Goal: Task Accomplishment & Management: Use online tool/utility

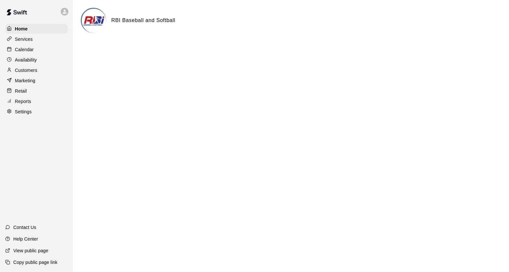
click at [25, 40] on p "Services" at bounding box center [24, 39] width 18 height 6
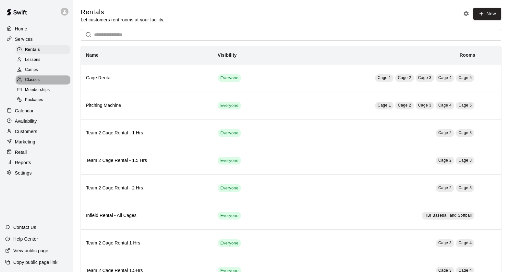
click at [39, 82] on span "Classes" at bounding box center [32, 80] width 15 height 6
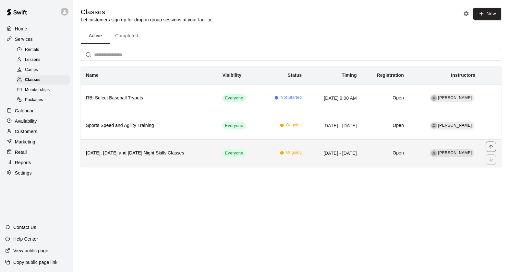
click at [186, 152] on h6 "[DATE], [DATE] and [DATE] Night Skills Classes" at bounding box center [149, 153] width 126 height 7
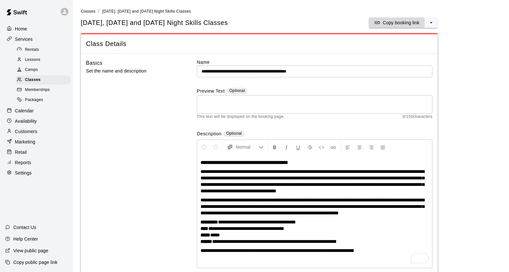
click at [407, 21] on p "Copy booking link" at bounding box center [401, 22] width 37 height 6
click at [31, 79] on span "Classes" at bounding box center [33, 80] width 16 height 6
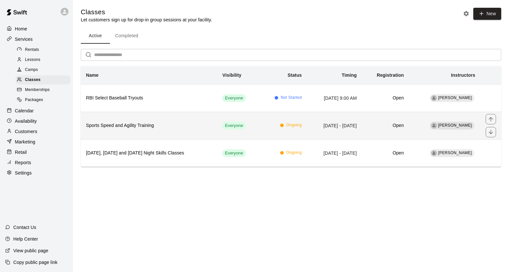
click at [201, 126] on h6 "Sports Speed and Agility Training" at bounding box center [149, 125] width 126 height 7
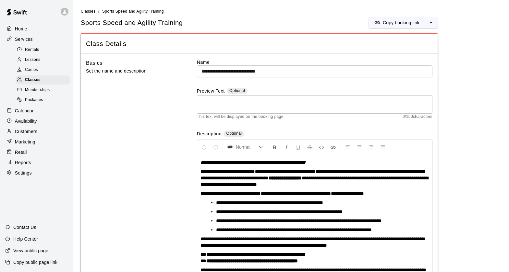
scroll to position [17, 0]
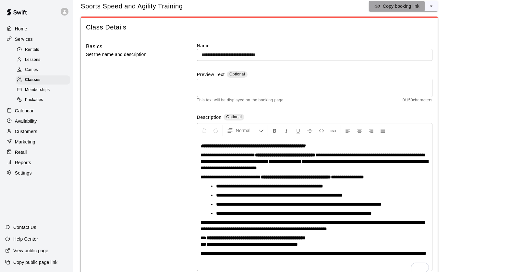
click at [391, 5] on p "Copy booking link" at bounding box center [401, 6] width 37 height 6
